Goal: Task Accomplishment & Management: Manage account settings

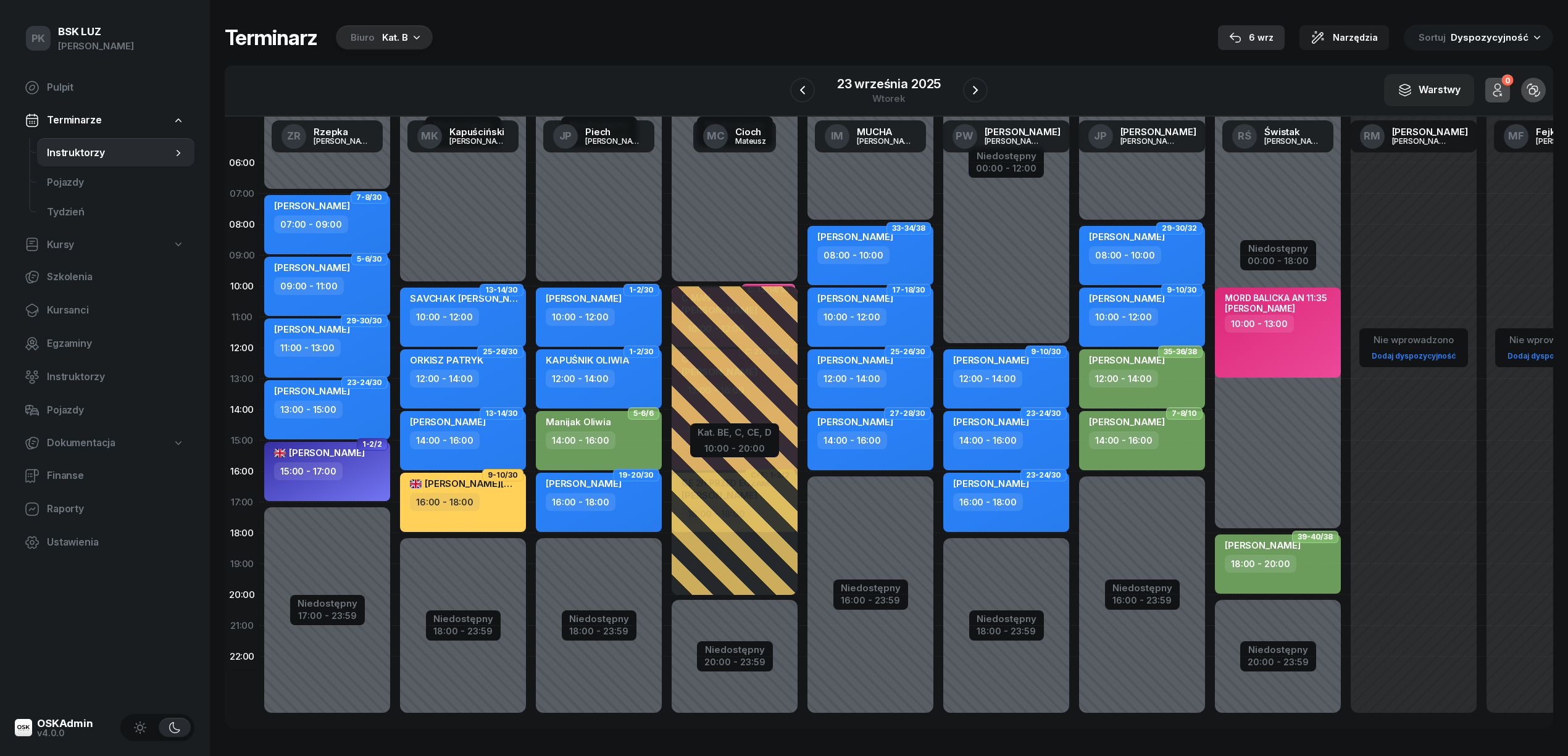
click at [1282, 32] on button "6 wrz" at bounding box center [1252, 38] width 67 height 25
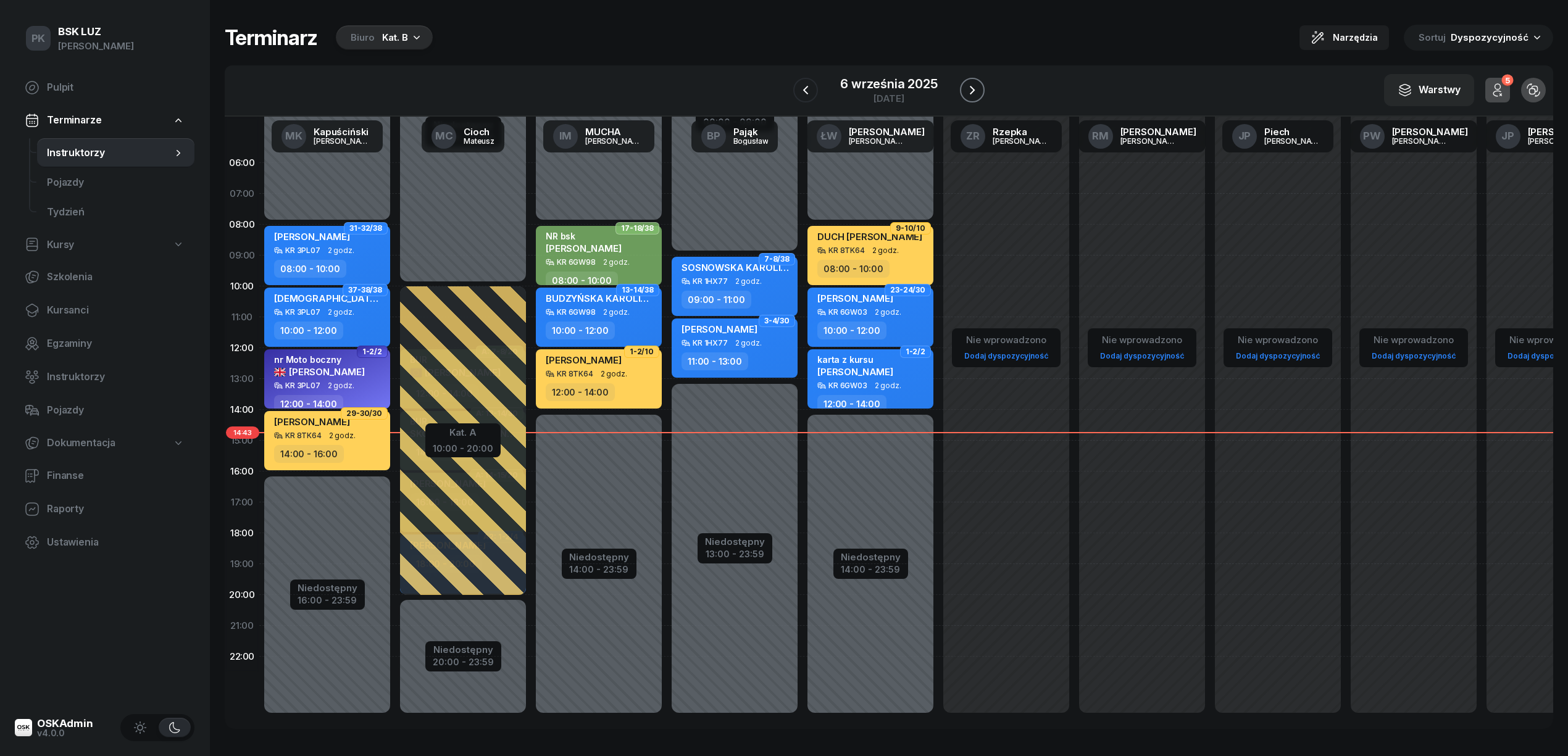
click at [972, 89] on icon "button" at bounding box center [972, 89] width 5 height 9
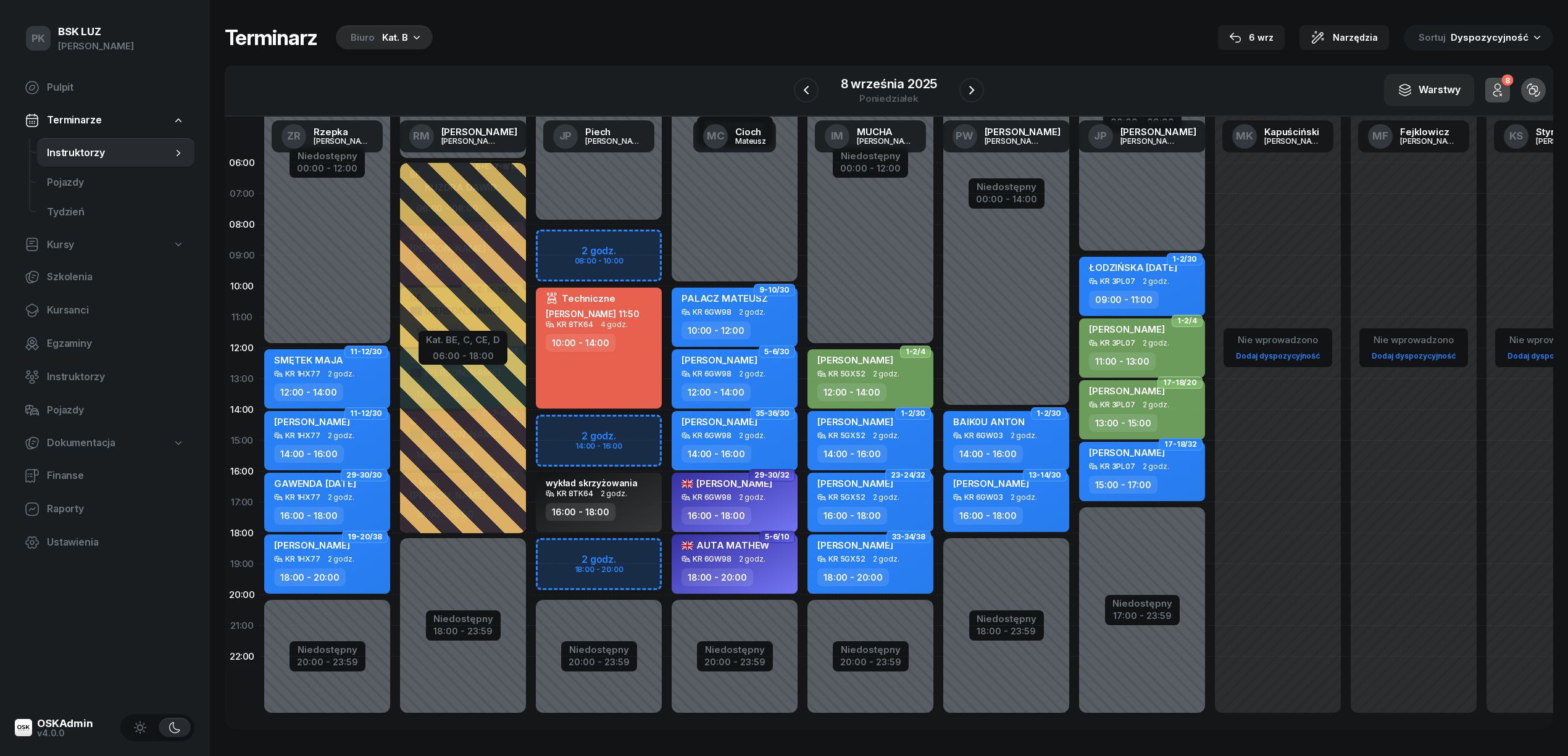
click at [1294, 44] on div "6 wrz Narzędzia Sortuj Dyspozycyjność" at bounding box center [1385, 37] width 335 height 26
click at [1272, 40] on div "6 wrz" at bounding box center [1251, 37] width 44 height 15
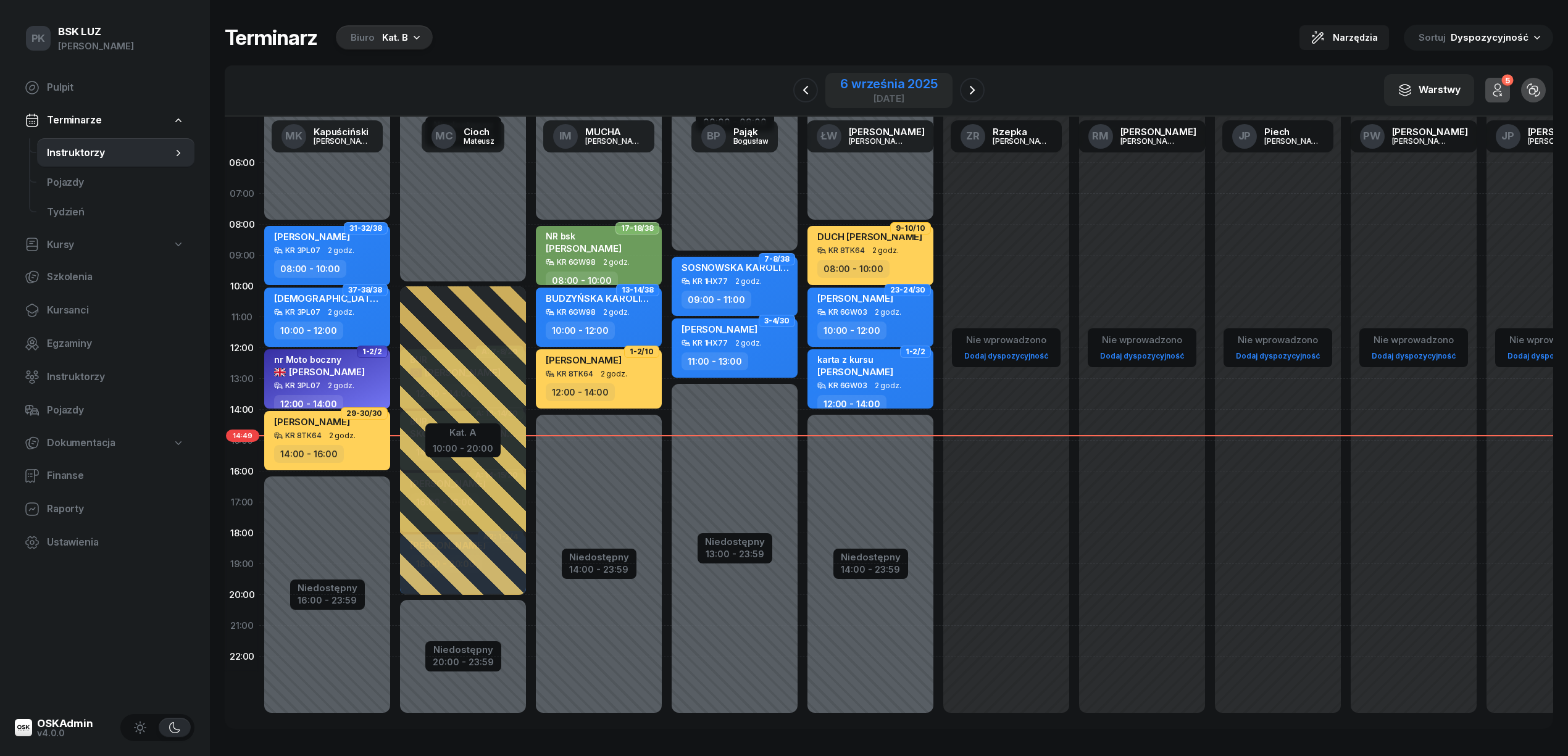
click at [913, 86] on div "6 września 2025" at bounding box center [889, 84] width 97 height 12
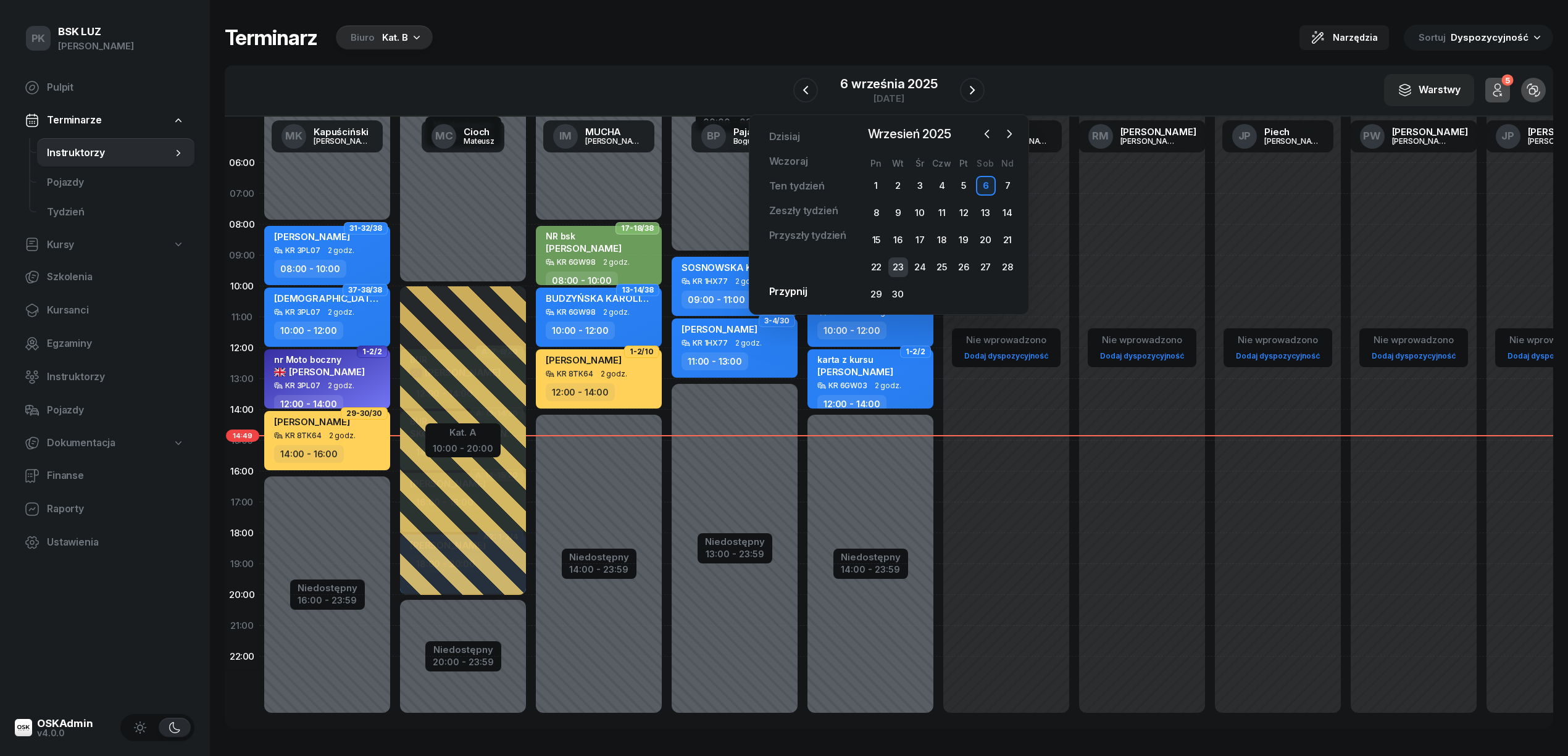
click at [896, 269] on div "23" at bounding box center [898, 267] width 19 height 19
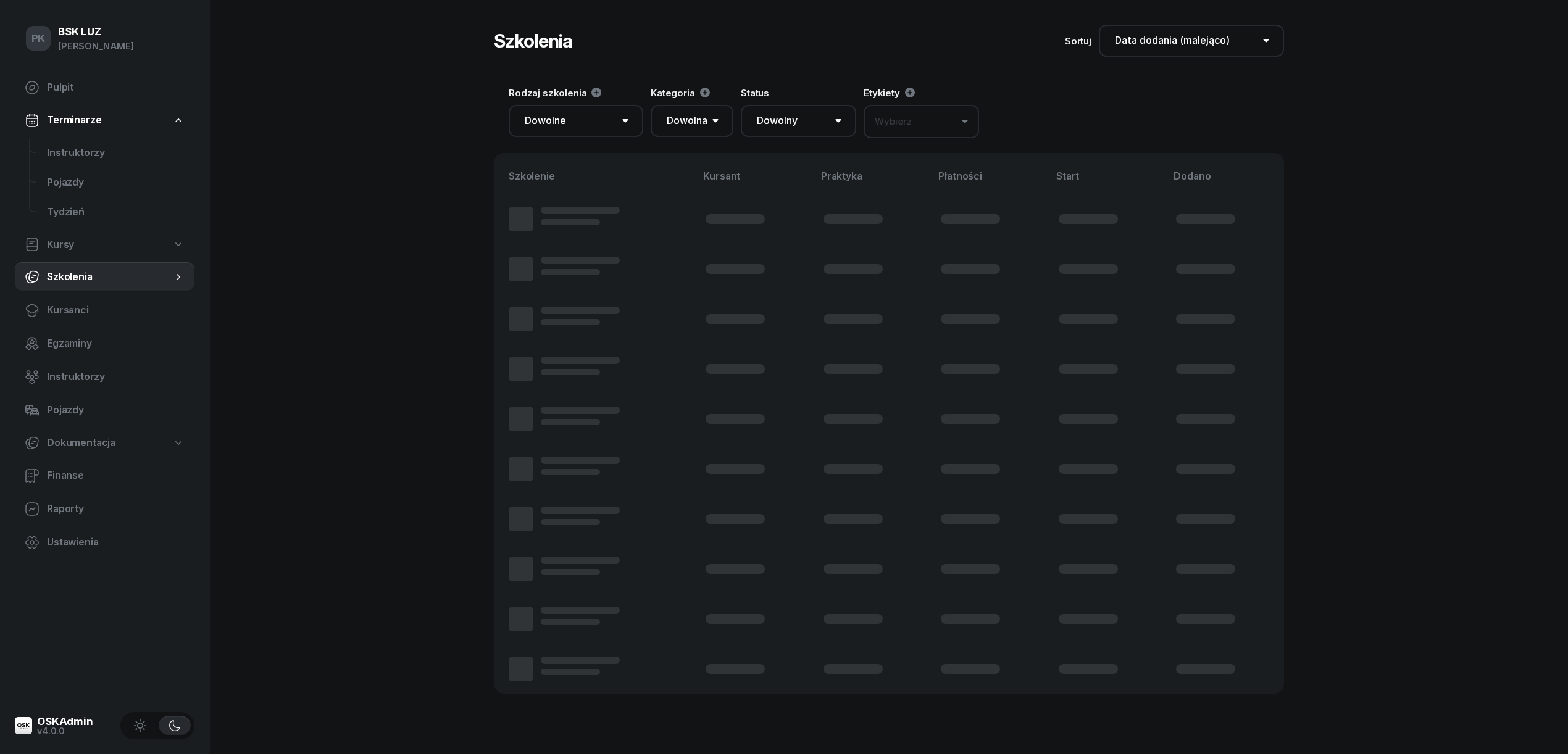
select select "createdAt-desc"
